Goal: Information Seeking & Learning: Learn about a topic

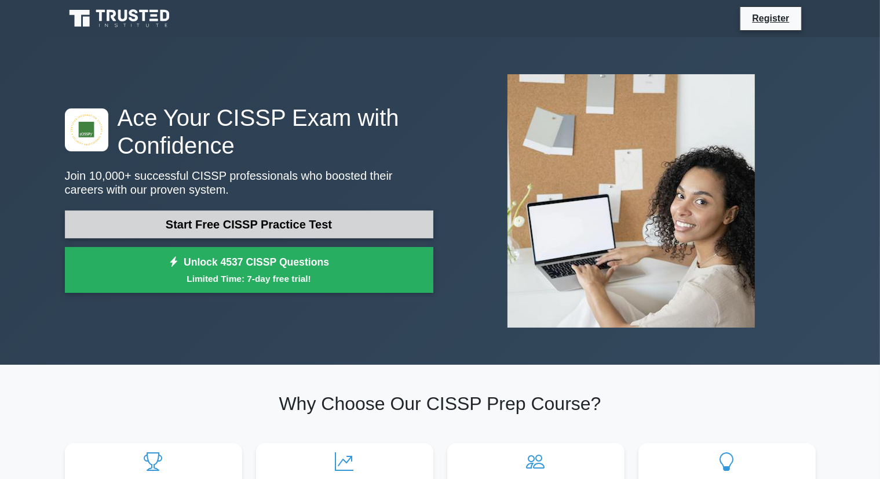
click at [243, 220] on link "Start Free CISSP Practice Test" at bounding box center [249, 224] width 368 height 28
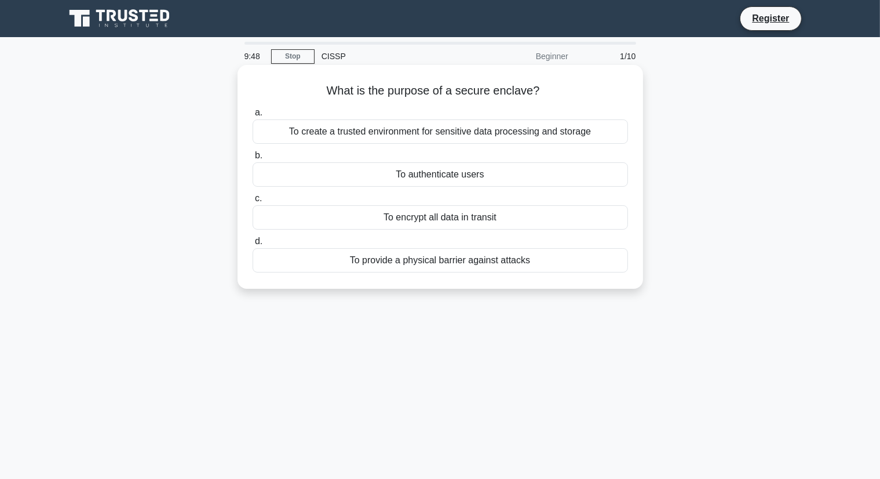
click at [392, 132] on div "To create a trusted environment for sensitive data processing and storage" at bounding box center [440, 131] width 375 height 24
click at [253, 116] on input "a. To create a trusted environment for sensitive data processing and storage" at bounding box center [253, 113] width 0 height 8
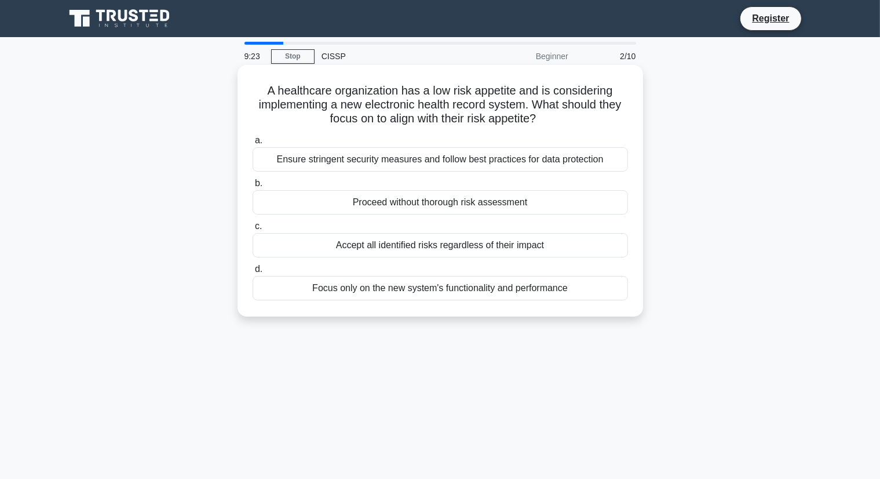
click at [399, 167] on div "Ensure stringent security measures and follow best practices for data protection" at bounding box center [440, 159] width 375 height 24
click at [253, 144] on input "a. Ensure stringent security measures and follow best practices for data protec…" at bounding box center [253, 141] width 0 height 8
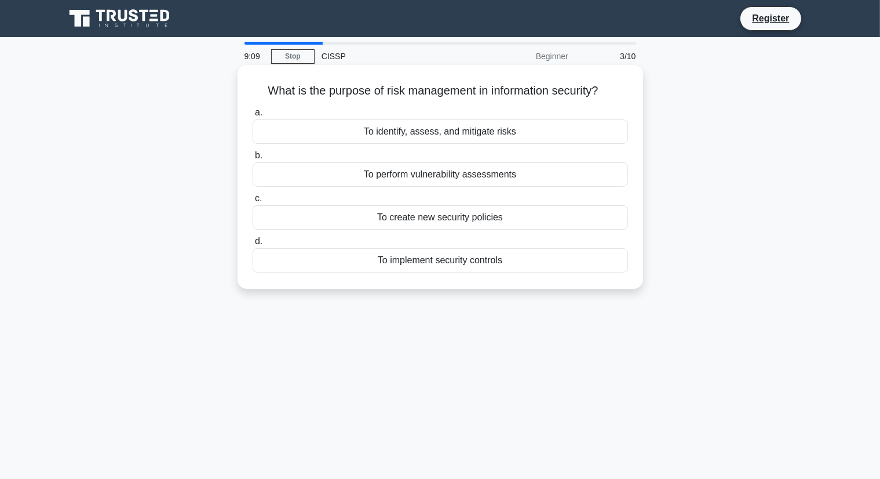
click at [441, 136] on div "To identify, assess, and mitigate risks" at bounding box center [440, 131] width 375 height 24
click at [253, 116] on input "a. To identify, assess, and mitigate risks" at bounding box center [253, 113] width 0 height 8
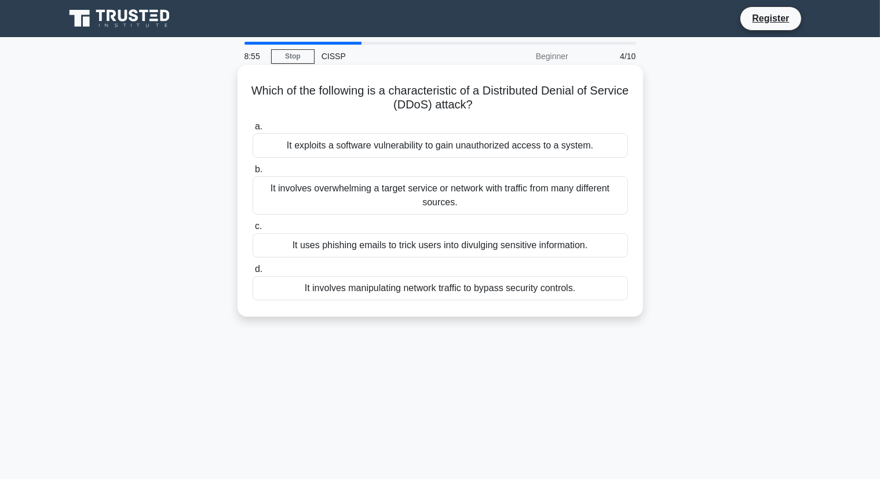
click at [437, 202] on div "It involves overwhelming a target service or network with traffic from many dif…" at bounding box center [440, 195] width 375 height 38
click at [253, 173] on input "b. It involves overwhelming a target service or network with traffic from many …" at bounding box center [253, 170] width 0 height 8
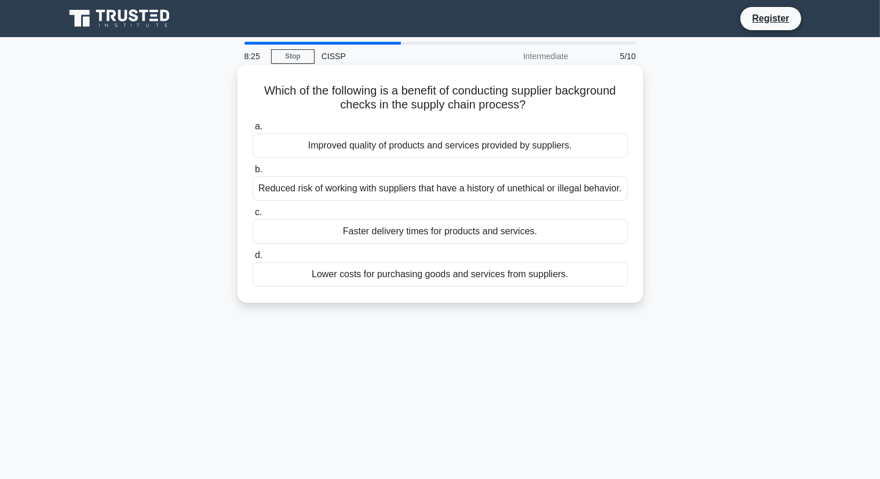
click at [445, 193] on div "Reduced risk of working with suppliers that have a history of unethical or ille…" at bounding box center [440, 188] width 375 height 24
click at [253, 173] on input "b. Reduced risk of working with suppliers that have a history of unethical or i…" at bounding box center [253, 170] width 0 height 8
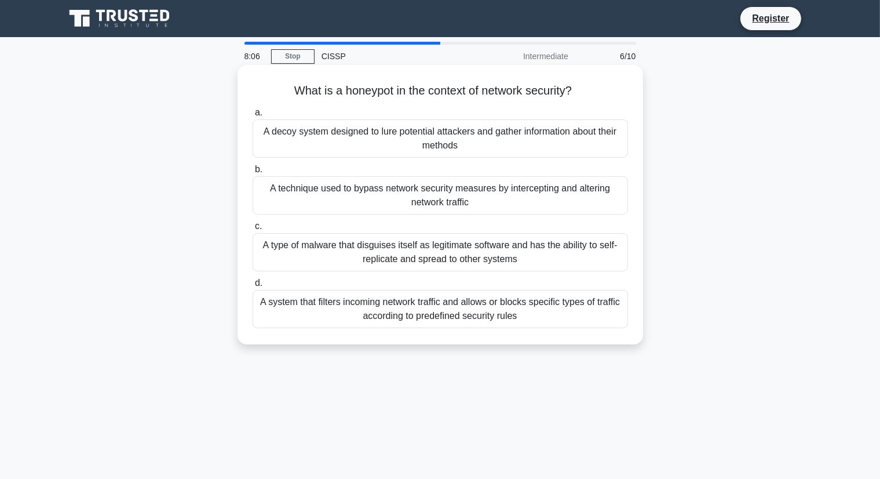
click at [484, 144] on div "A decoy system designed to lure potential attackers and gather information abou…" at bounding box center [440, 138] width 375 height 38
click at [253, 116] on input "a. A decoy system designed to lure potential attackers and gather information a…" at bounding box center [253, 113] width 0 height 8
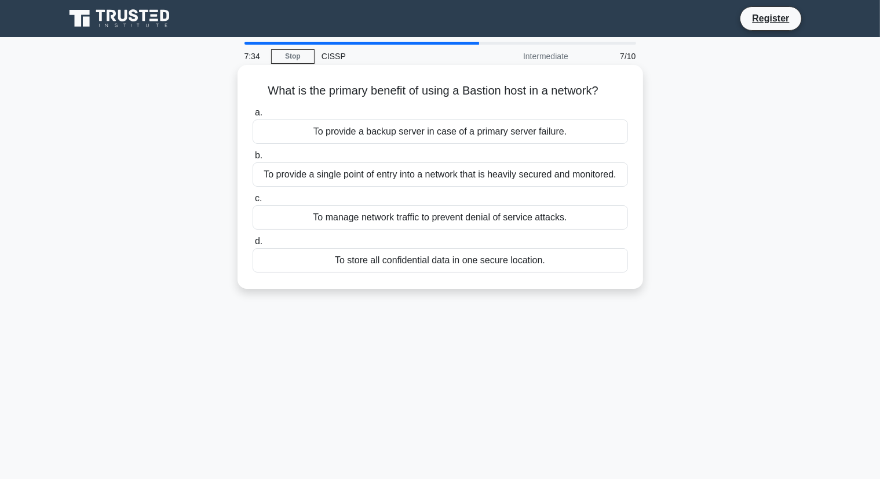
click at [477, 180] on div "To provide a single point of entry into a network that is heavily secured and m…" at bounding box center [440, 174] width 375 height 24
click at [253, 159] on input "b. To provide a single point of entry into a network that is heavily secured an…" at bounding box center [253, 156] width 0 height 8
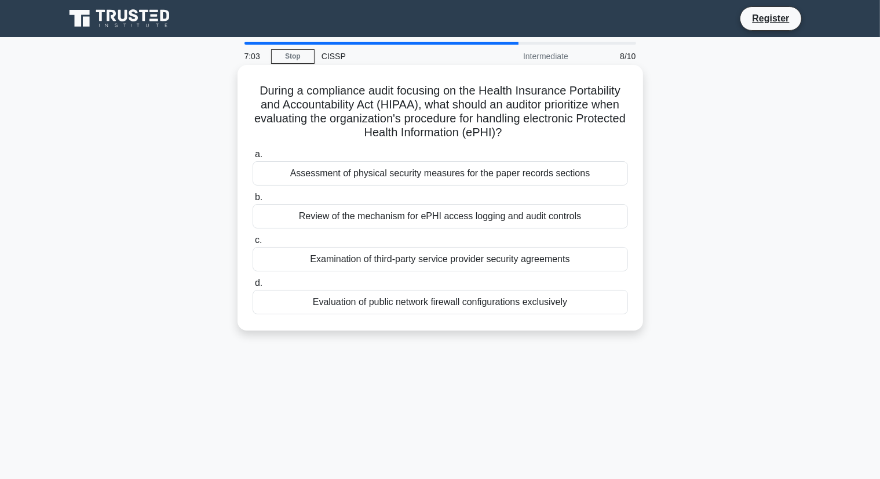
click at [481, 220] on div "Review of the mechanism for ePHI access logging and audit controls" at bounding box center [440, 216] width 375 height 24
click at [253, 201] on input "b. Review of the mechanism for ePHI access logging and audit controls" at bounding box center [253, 198] width 0 height 8
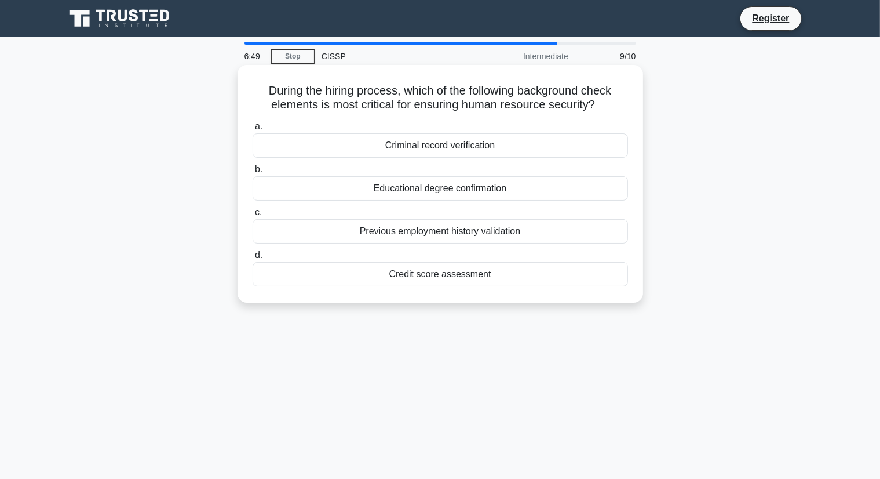
click at [494, 149] on div "Criminal record verification" at bounding box center [440, 145] width 375 height 24
click at [253, 130] on input "a. Criminal record verification" at bounding box center [253, 127] width 0 height 8
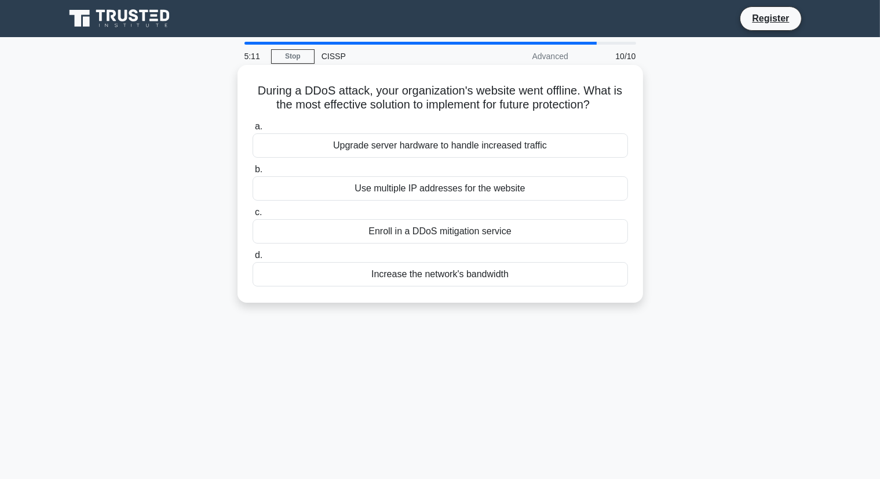
click at [472, 238] on div "Enroll in a DDoS mitigation service" at bounding box center [440, 231] width 375 height 24
click at [253, 216] on input "c. Enroll in a DDoS mitigation service" at bounding box center [253, 213] width 0 height 8
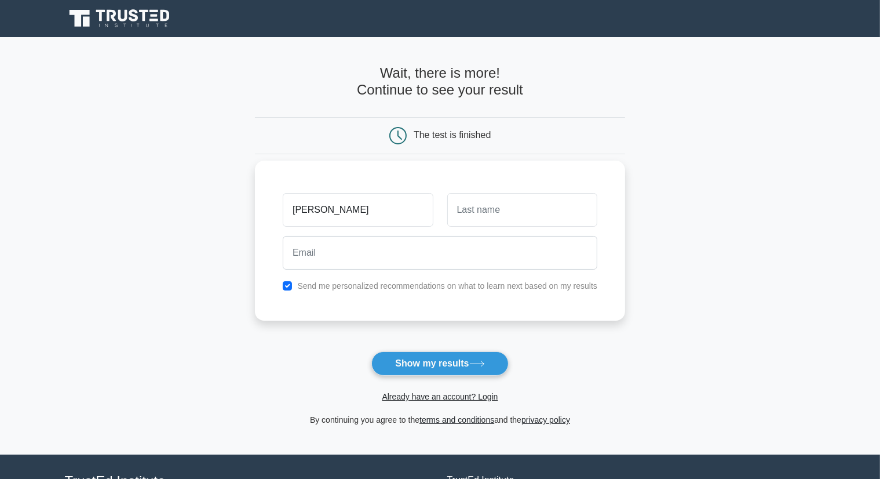
type input "Jeremy"
type input "Thomas"
click at [287, 283] on input "checkbox" at bounding box center [287, 285] width 9 height 9
checkbox input "false"
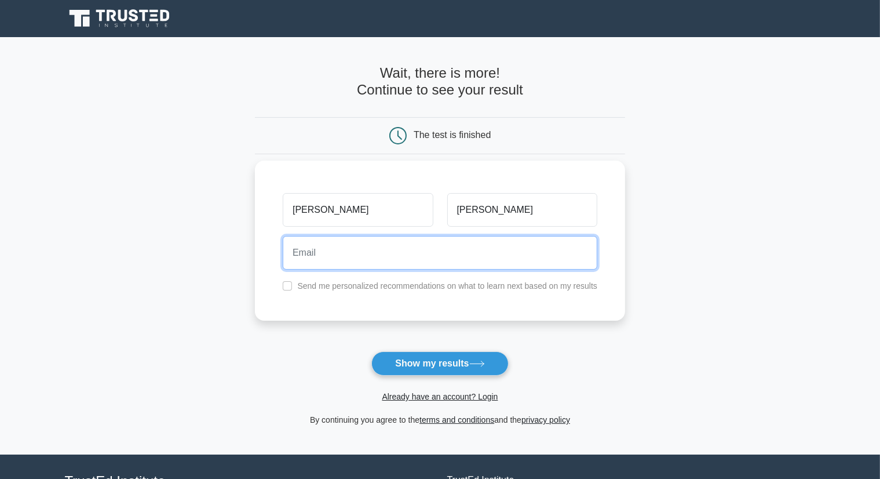
click at [367, 260] on input "email" at bounding box center [440, 253] width 315 height 34
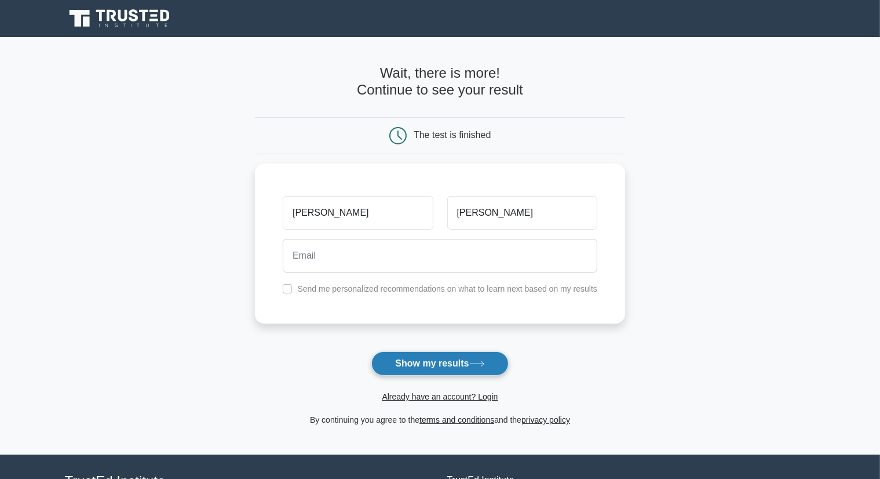
click at [439, 367] on button "Show my results" at bounding box center [439, 363] width 137 height 24
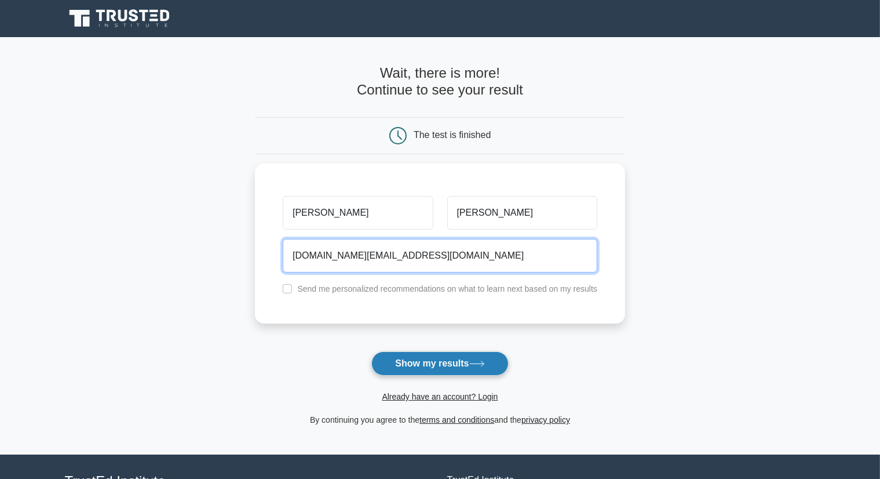
type input "jeremyt.tech@gmail.com"
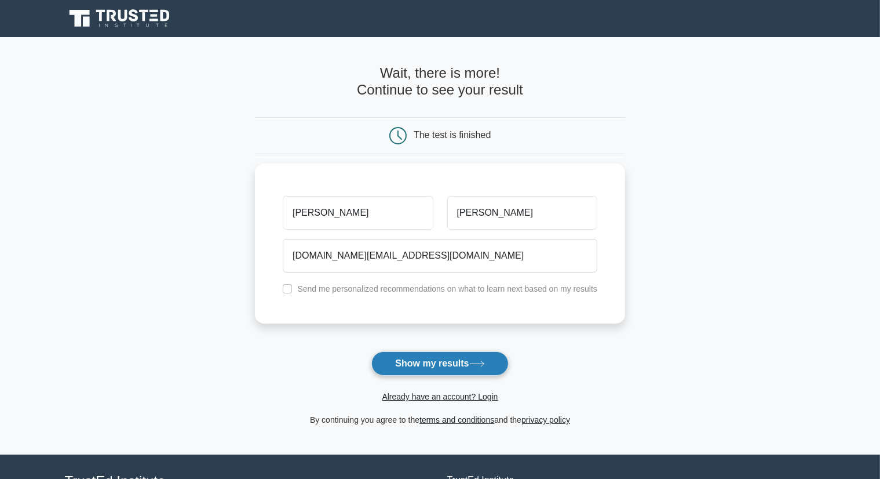
click at [441, 366] on button "Show my results" at bounding box center [439, 363] width 137 height 24
